Goal: Information Seeking & Learning: Learn about a topic

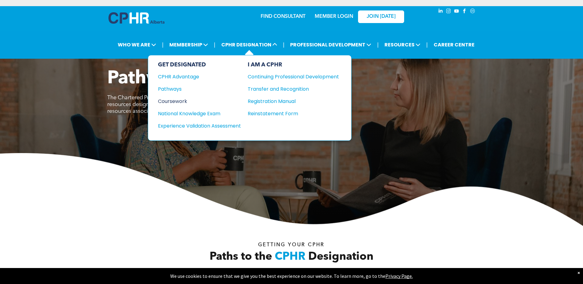
click at [179, 98] on div "Coursework" at bounding box center [195, 101] width 75 height 8
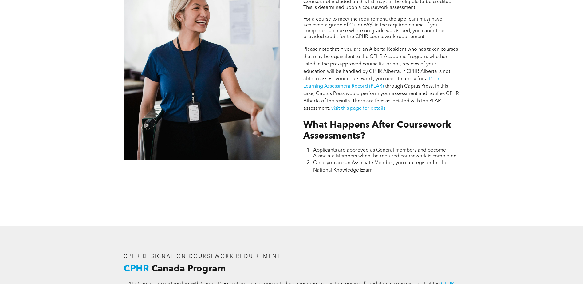
scroll to position [492, 0]
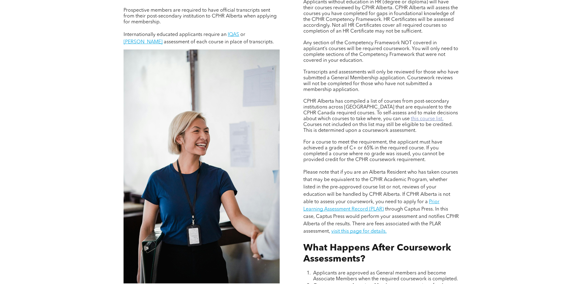
click at [411, 119] on link "this course list." at bounding box center [427, 119] width 33 height 5
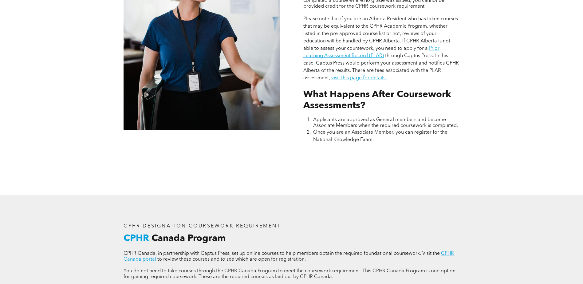
scroll to position [646, 0]
click at [424, 56] on span "through Captus Press. In this case, Captus Press would perform your assessment …" at bounding box center [381, 66] width 156 height 27
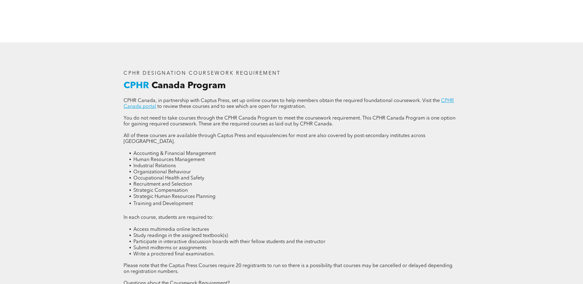
scroll to position [799, 0]
click at [440, 98] on span "CPHR Canada, in partnership with Captus Press, set up online courses to help me…" at bounding box center [283, 99] width 318 height 5
click at [444, 98] on link "CPHR Canada portal" at bounding box center [289, 102] width 331 height 11
